Goal: Register for event/course

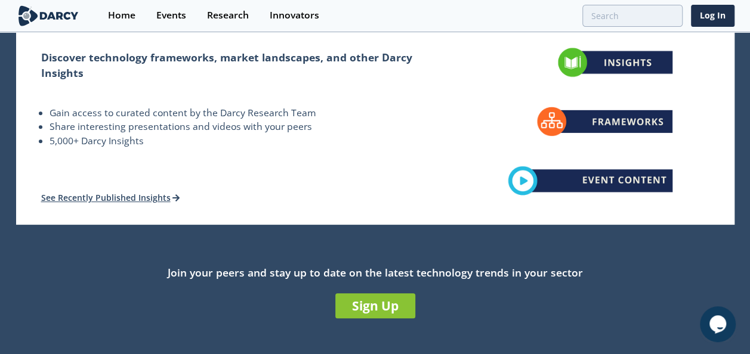
scroll to position [239, 0]
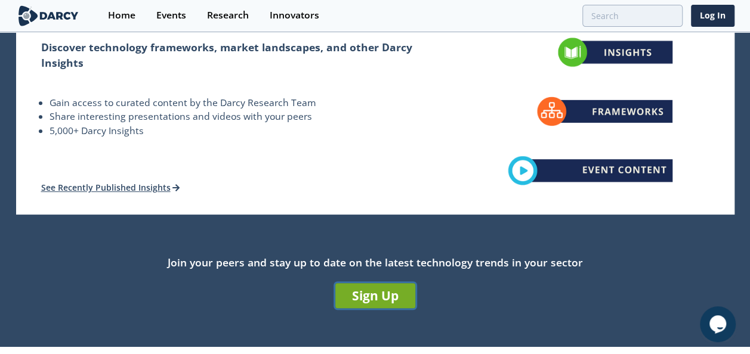
click at [386, 292] on link "Sign Up" at bounding box center [375, 295] width 80 height 25
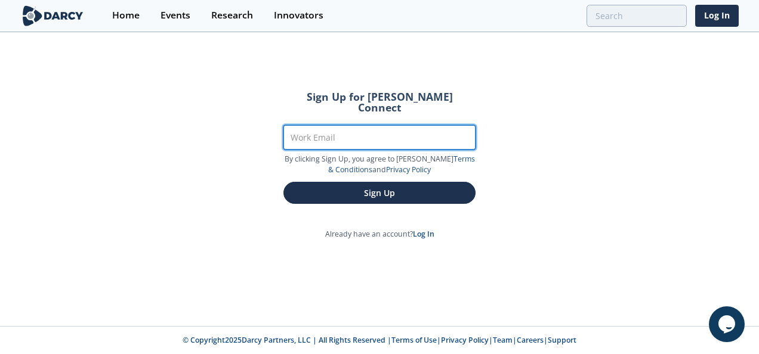
click at [341, 125] on input "Work Email" at bounding box center [379, 137] width 192 height 24
type input "[PERSON_NAME][EMAIL_ADDRESS][PERSON_NAME][DOMAIN_NAME]"
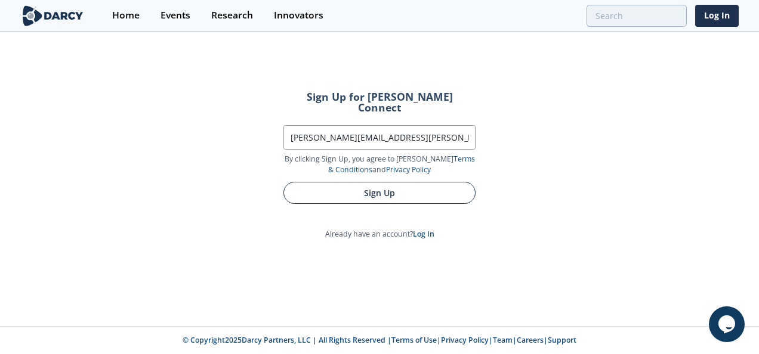
click at [375, 185] on button "Sign Up" at bounding box center [379, 193] width 192 height 22
click at [375, 182] on button "Sign Up" at bounding box center [379, 193] width 192 height 22
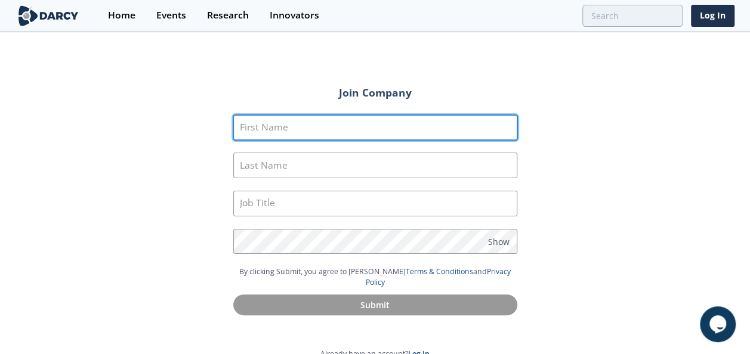
click at [279, 134] on input "First Name" at bounding box center [375, 128] width 284 height 26
type input "Machelle"
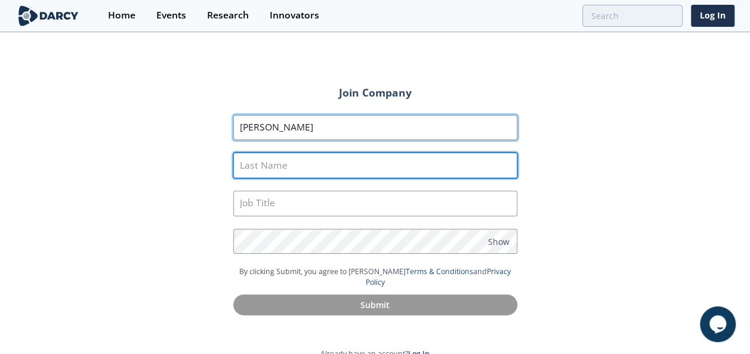
type input "Lyons"
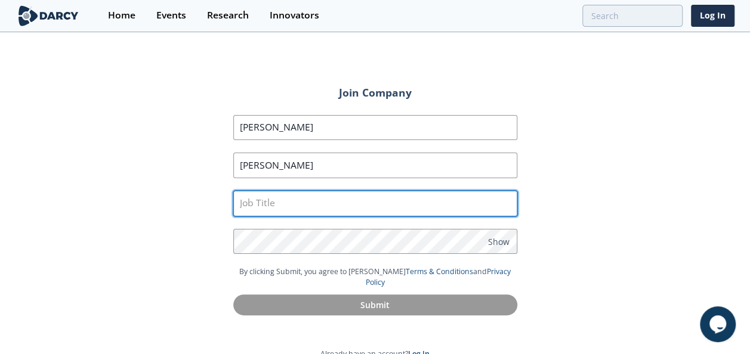
click at [276, 205] on input "text" at bounding box center [375, 204] width 284 height 26
click at [282, 205] on input "text" at bounding box center [375, 204] width 284 height 26
paste input "Prod Eng Analyst Advisor"
type input "Prod Eng Analyst Advisor"
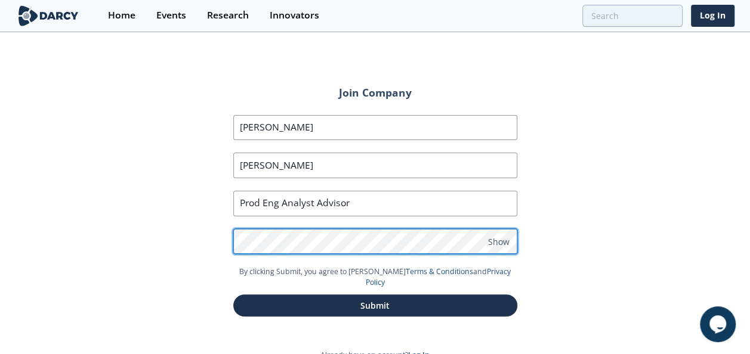
click at [233, 295] on button "Submit" at bounding box center [375, 306] width 284 height 22
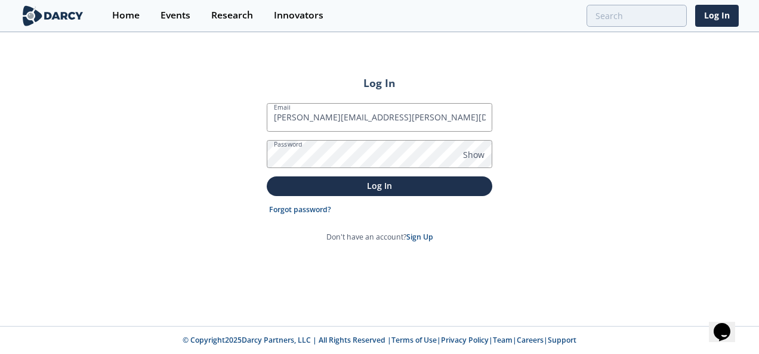
click at [267, 177] on button "Log In" at bounding box center [379, 187] width 225 height 20
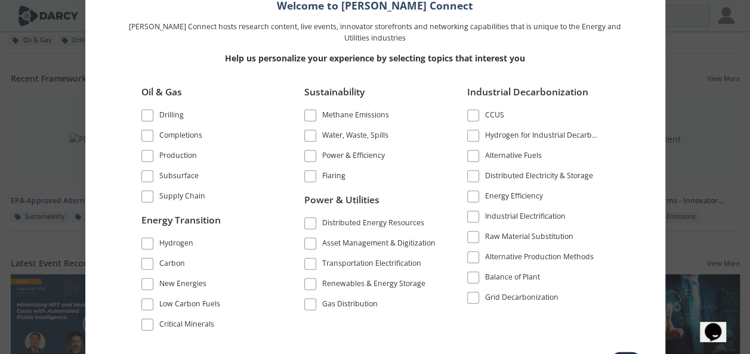
scroll to position [417, 0]
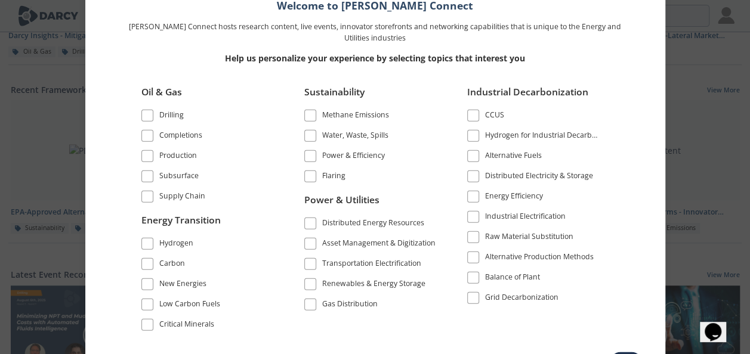
click at [651, 160] on div "Welcome to [PERSON_NAME] Connect [PERSON_NAME] Connect hosts research content, …" at bounding box center [375, 159] width 568 height 373
click at [637, 189] on div "Welcome to [PERSON_NAME] Connect [PERSON_NAME] Connect hosts research content, …" at bounding box center [375, 159] width 568 height 373
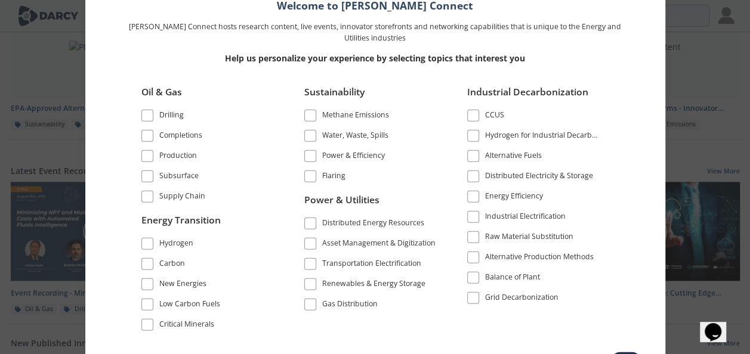
scroll to position [477, 0]
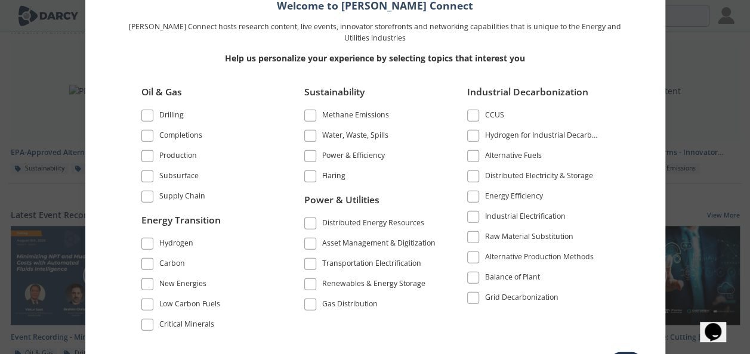
click at [717, 157] on div "Welcome to [PERSON_NAME] Connect [PERSON_NAME] Connect hosts research content, …" at bounding box center [375, 177] width 750 height 354
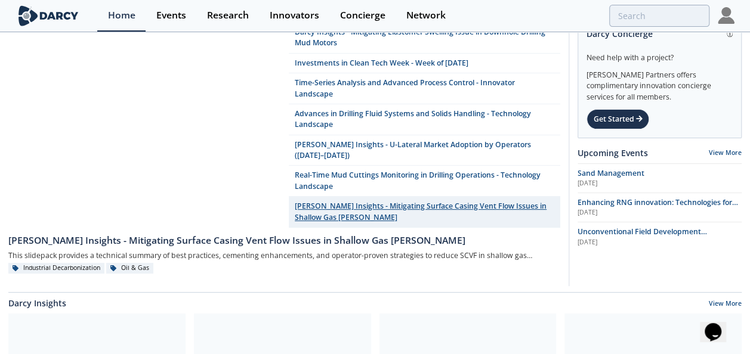
scroll to position [0, 0]
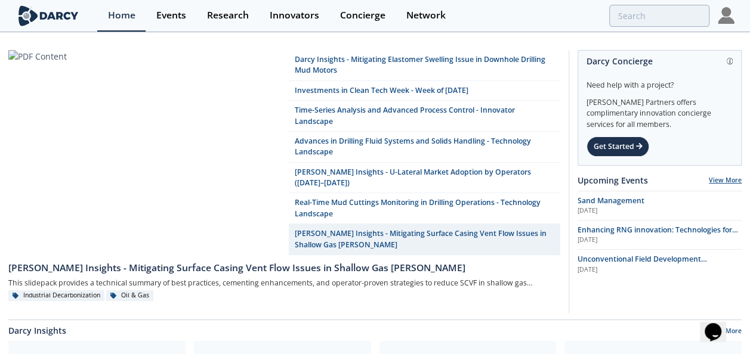
click at [732, 178] on link "View More" at bounding box center [724, 180] width 33 height 8
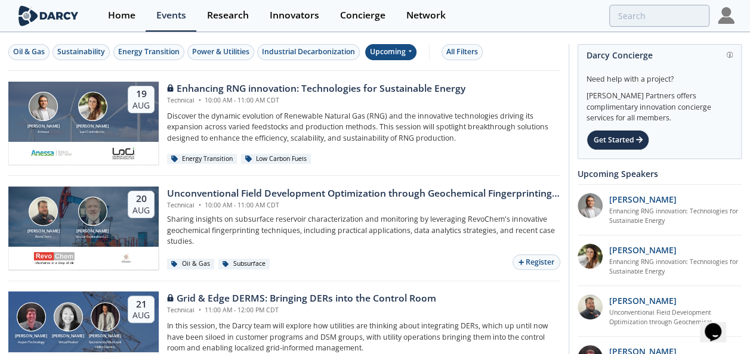
click at [413, 48] on div "Upcoming" at bounding box center [391, 52] width 52 height 16
click at [394, 91] on div "Past" at bounding box center [403, 90] width 74 height 19
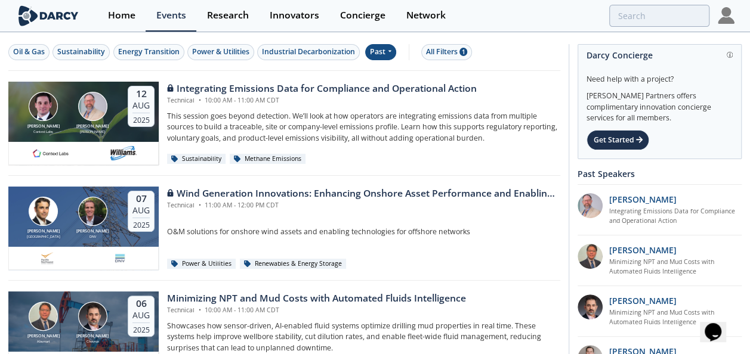
click at [386, 51] on div "Past" at bounding box center [381, 52] width 32 height 16
click at [382, 70] on div "Upcoming" at bounding box center [403, 72] width 74 height 19
